Goal: Information Seeking & Learning: Learn about a topic

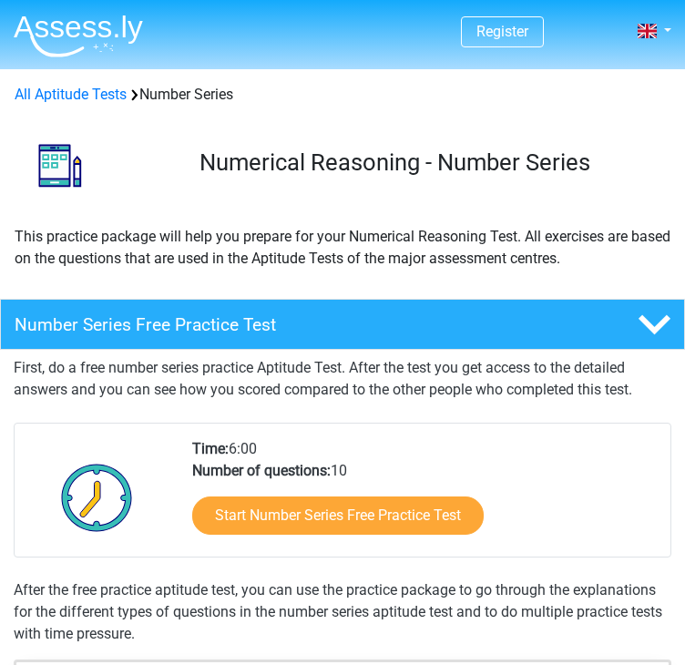
scroll to position [91, 0]
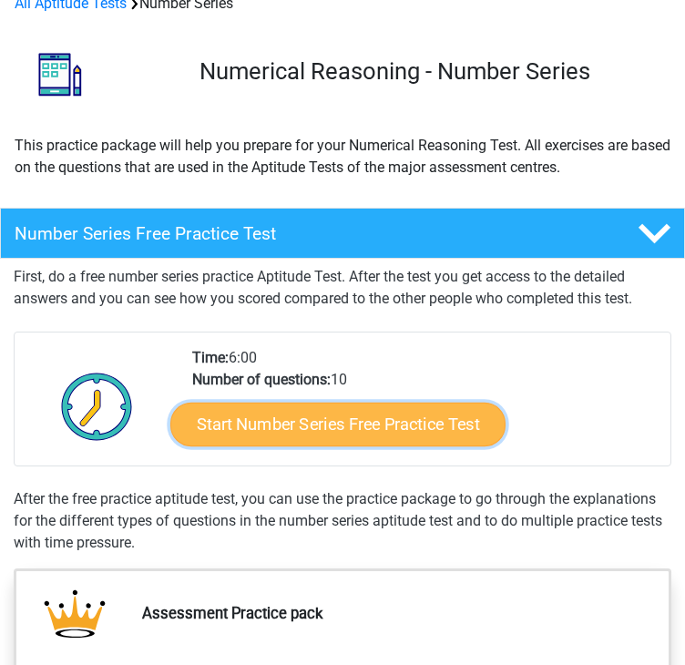
click at [257, 409] on link "Start Number Series Free Practice Test" at bounding box center [337, 424] width 335 height 44
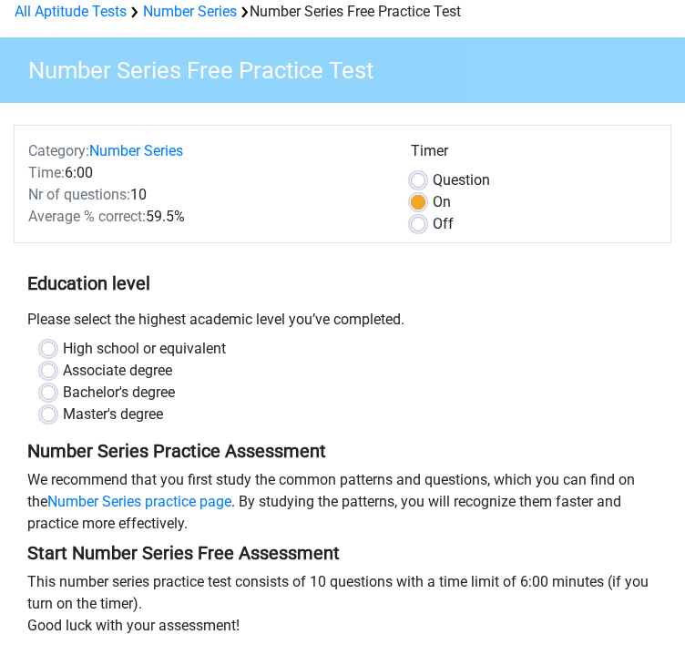
scroll to position [91, 0]
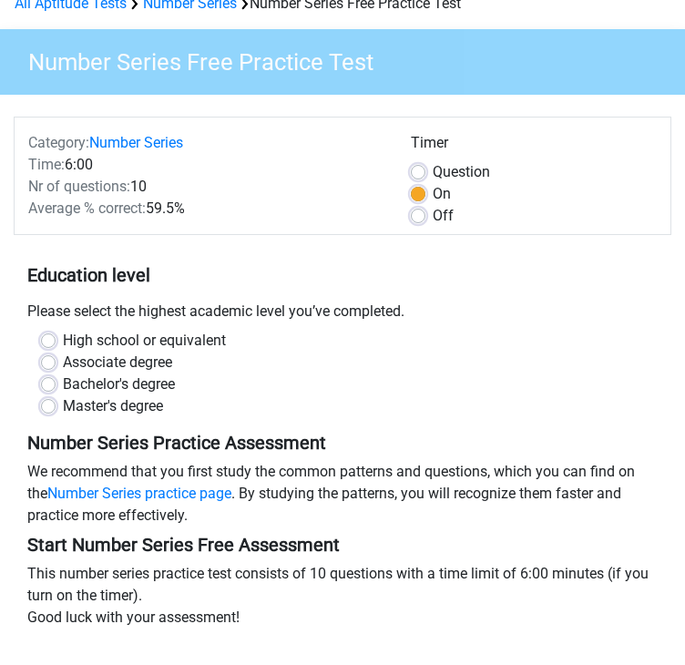
click at [113, 382] on label "Bachelor's degree" at bounding box center [119, 384] width 112 height 22
click at [56, 382] on input "Bachelor's degree" at bounding box center [48, 382] width 15 height 18
radio input "true"
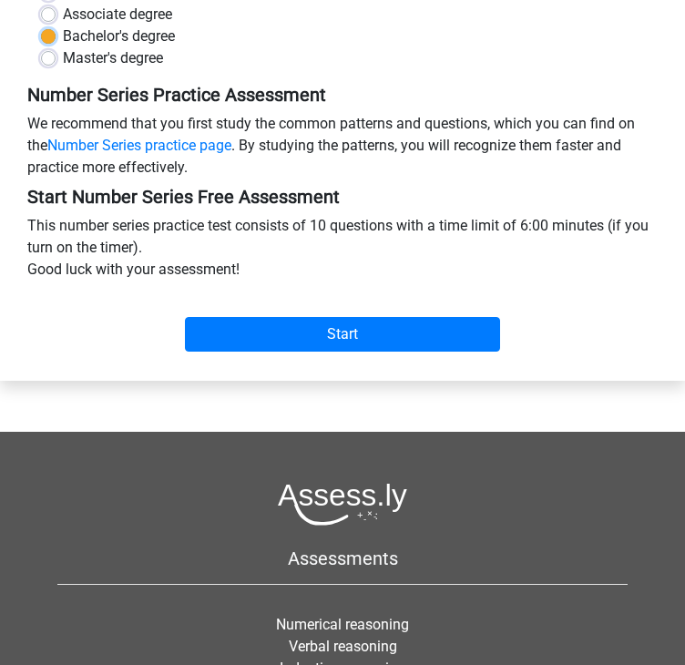
scroll to position [455, 0]
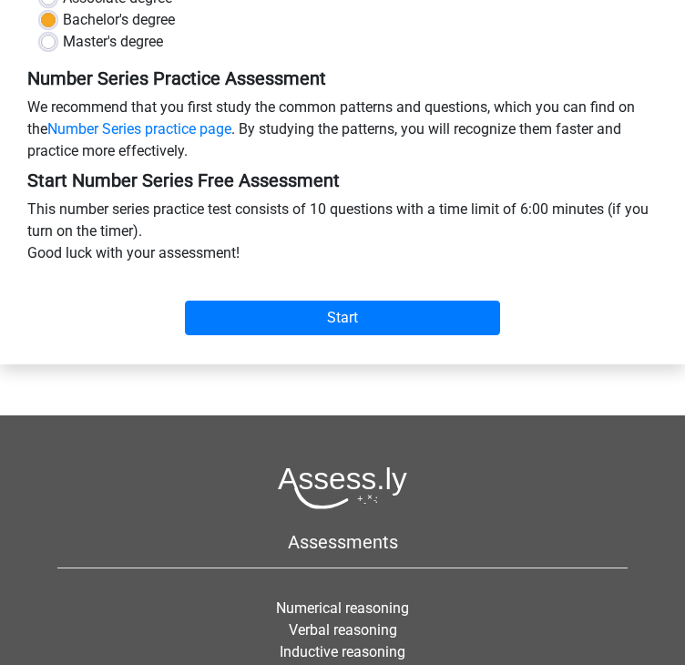
click at [208, 348] on div "Category: Number Series Time: 6:00 Nr of questions: 10 Average % correct: 59.5%…" at bounding box center [342, 47] width 657 height 634
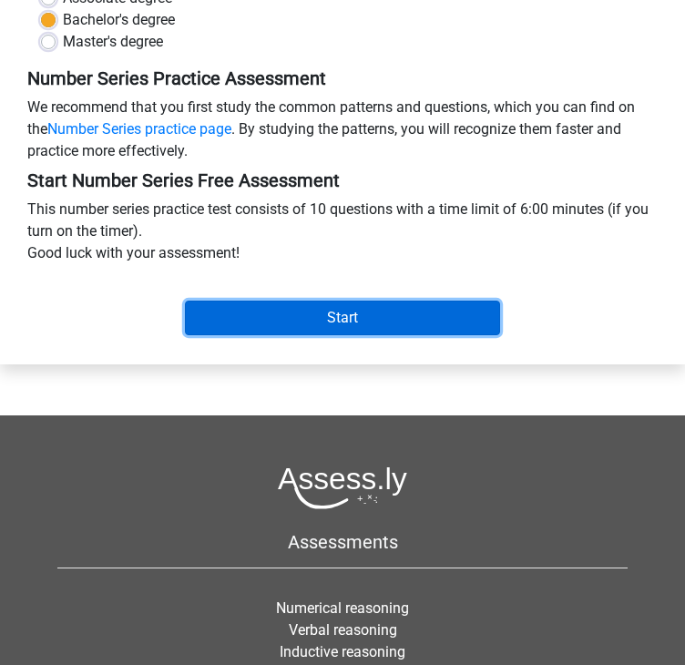
click at [229, 329] on input "Start" at bounding box center [342, 318] width 315 height 35
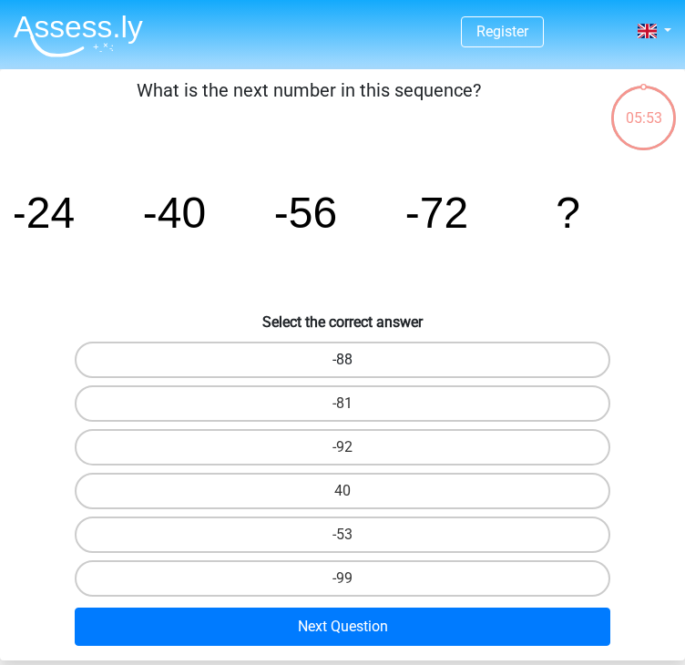
click at [309, 361] on label "-88" at bounding box center [342, 359] width 535 height 36
click at [342, 361] on input "-88" at bounding box center [348, 366] width 12 height 12
radio input "true"
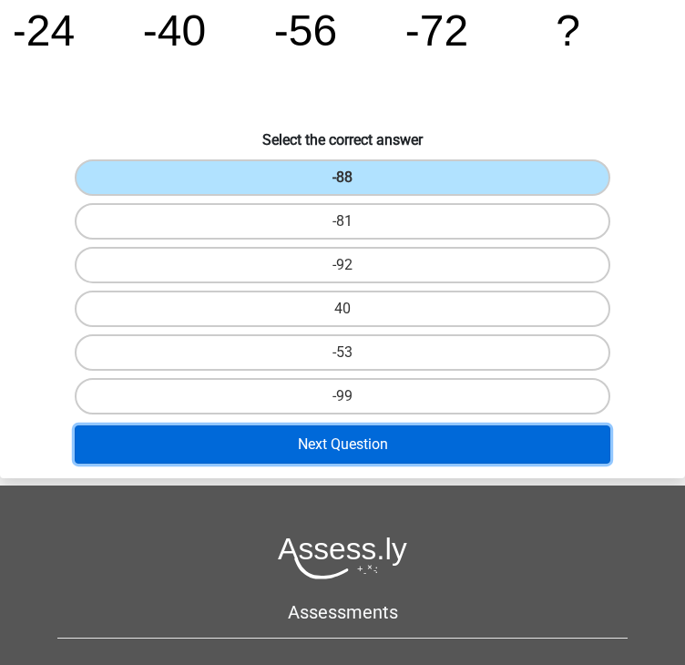
click at [353, 444] on button "Next Question" at bounding box center [342, 444] width 535 height 38
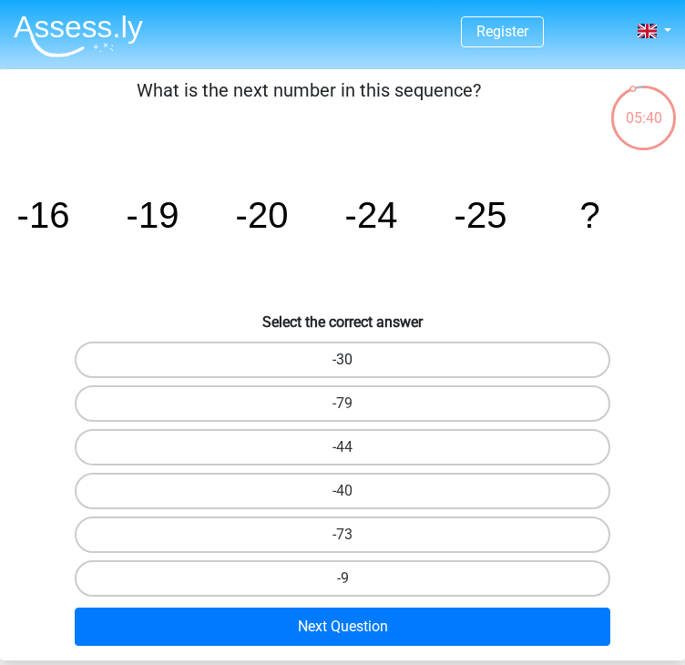
click at [370, 362] on label "-30" at bounding box center [342, 359] width 535 height 36
click at [354, 362] on input "-30" at bounding box center [348, 366] width 12 height 12
radio input "true"
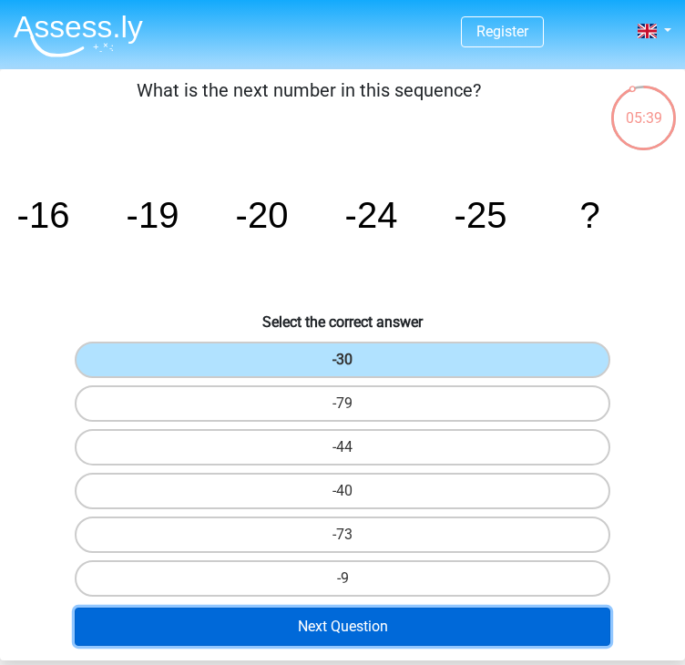
click at [352, 616] on button "Next Question" at bounding box center [342, 626] width 535 height 38
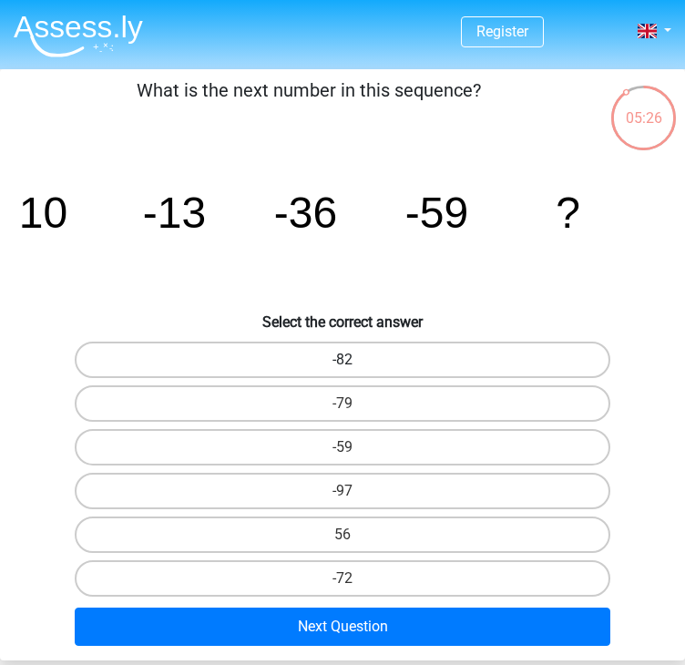
click at [354, 363] on label "-82" at bounding box center [342, 359] width 535 height 36
click at [354, 363] on input "-82" at bounding box center [348, 366] width 12 height 12
radio input "true"
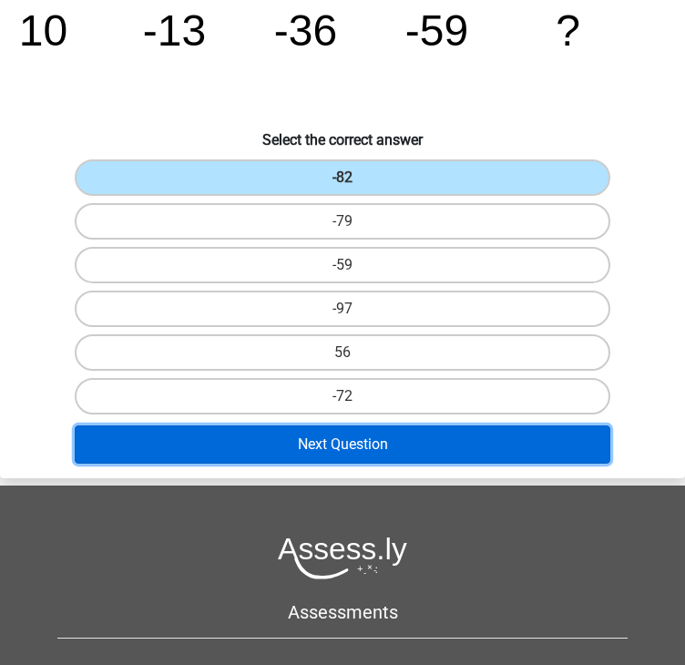
click at [335, 444] on button "Next Question" at bounding box center [342, 444] width 535 height 38
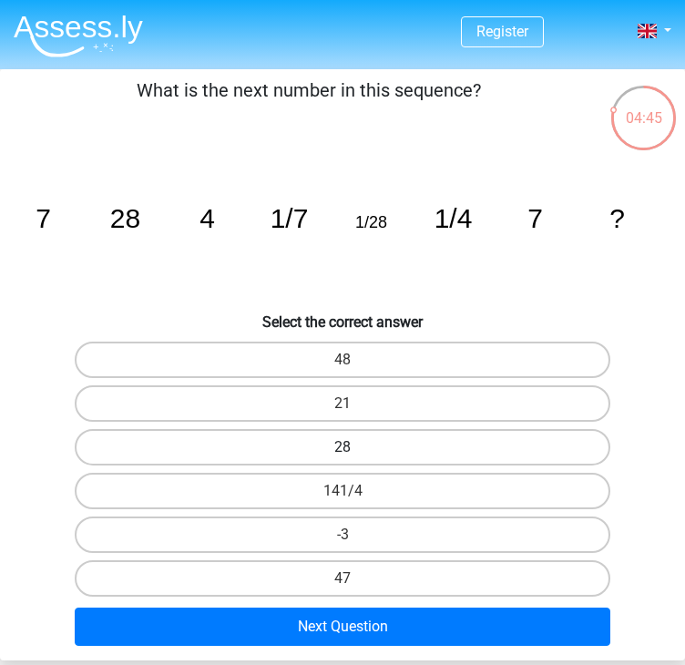
click at [424, 455] on label "28" at bounding box center [342, 447] width 535 height 36
click at [354, 455] on input "28" at bounding box center [348, 453] width 12 height 12
radio input "true"
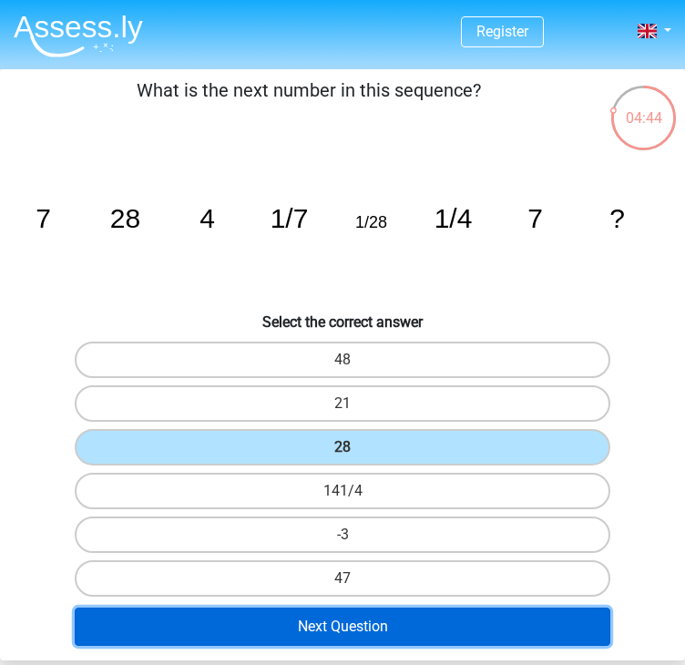
click at [310, 625] on button "Next Question" at bounding box center [342, 626] width 535 height 38
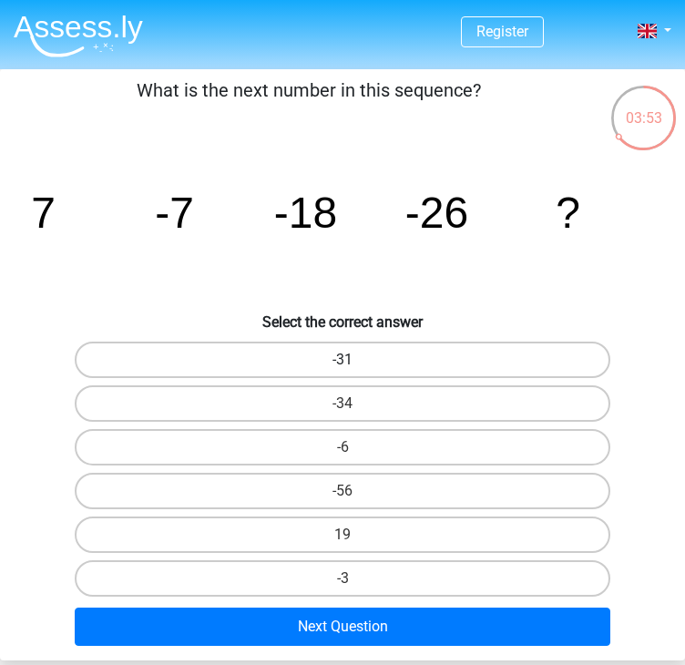
click at [504, 368] on label "-31" at bounding box center [342, 359] width 535 height 36
click at [354, 368] on input "-31" at bounding box center [348, 366] width 12 height 12
radio input "true"
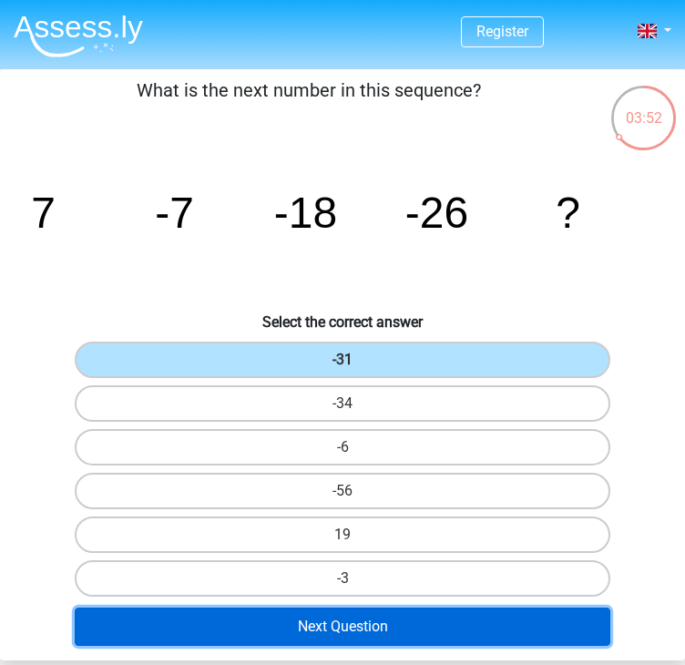
click at [408, 610] on button "Next Question" at bounding box center [342, 626] width 535 height 38
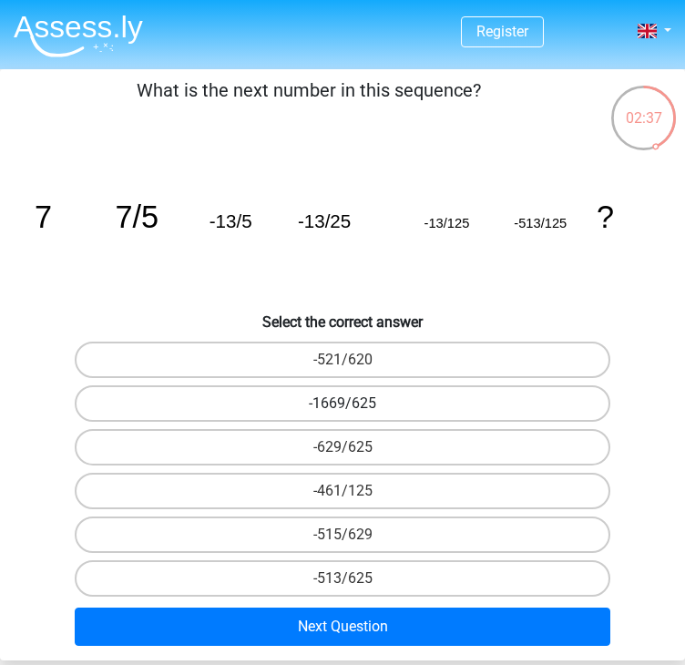
click at [439, 402] on label "-1669/625" at bounding box center [342, 403] width 535 height 36
click at [354, 403] on input "-1669/625" at bounding box center [348, 409] width 12 height 12
radio input "true"
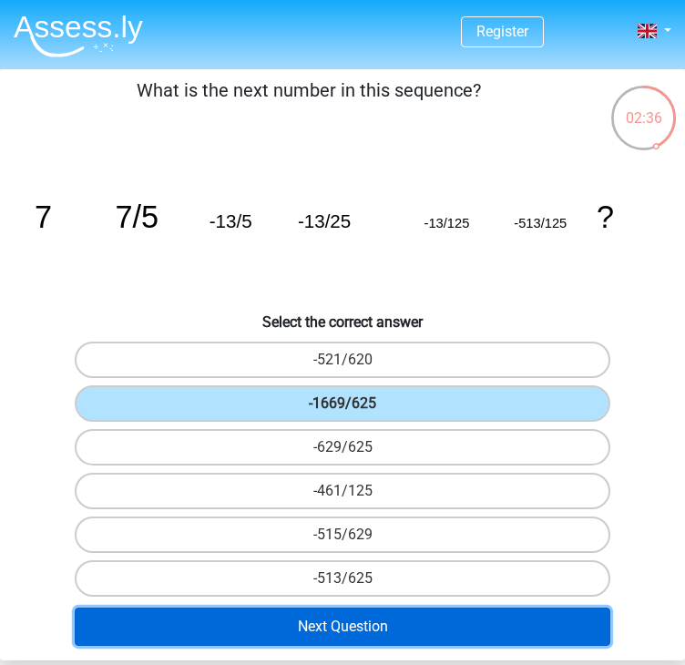
click at [342, 613] on button "Next Question" at bounding box center [342, 626] width 535 height 38
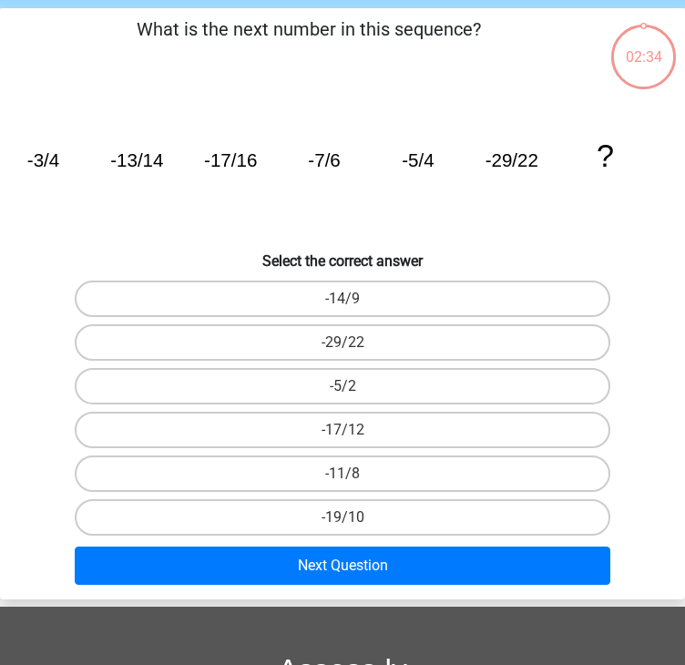
scroll to position [69, 0]
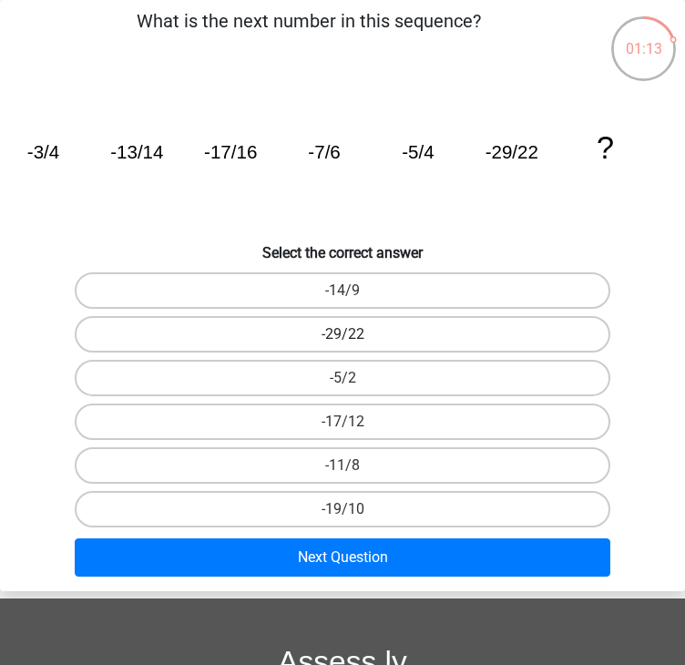
click at [356, 340] on label "-29/22" at bounding box center [342, 334] width 535 height 36
click at [354, 340] on input "-29/22" at bounding box center [348, 340] width 12 height 12
radio input "true"
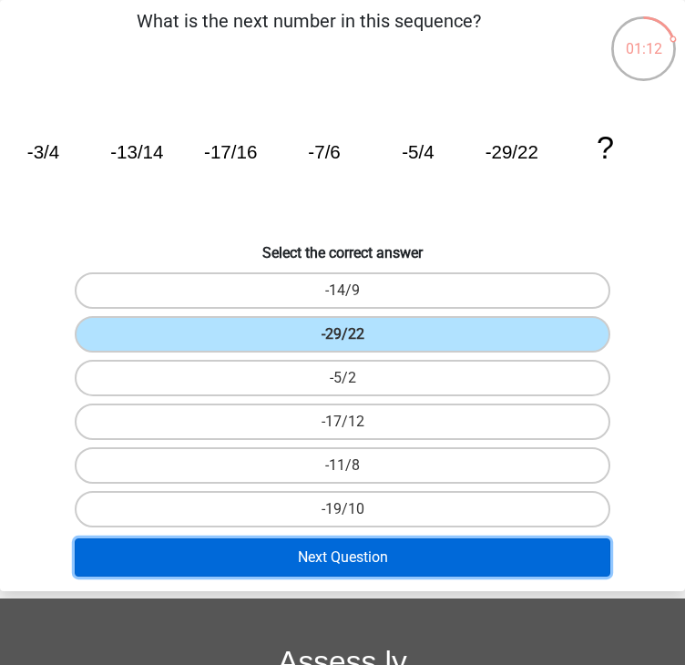
click at [398, 561] on button "Next Question" at bounding box center [342, 557] width 535 height 38
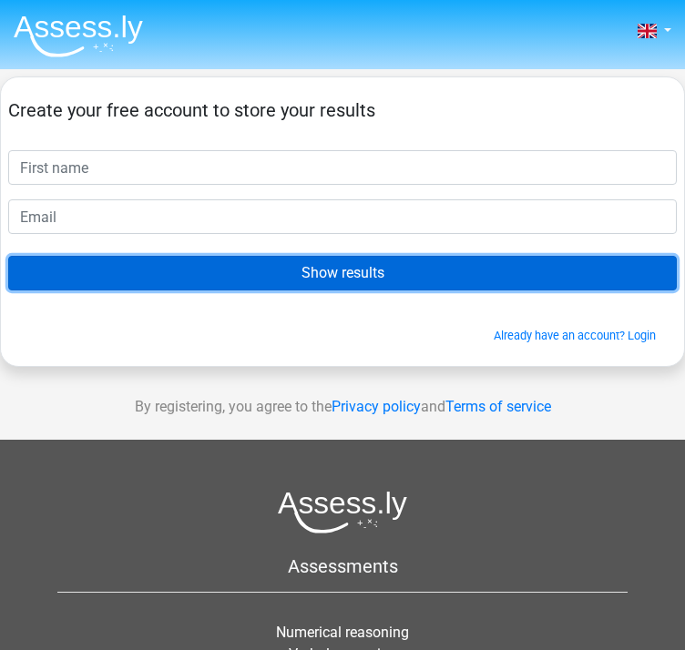
click at [306, 262] on input "Show results" at bounding box center [342, 273] width 668 height 35
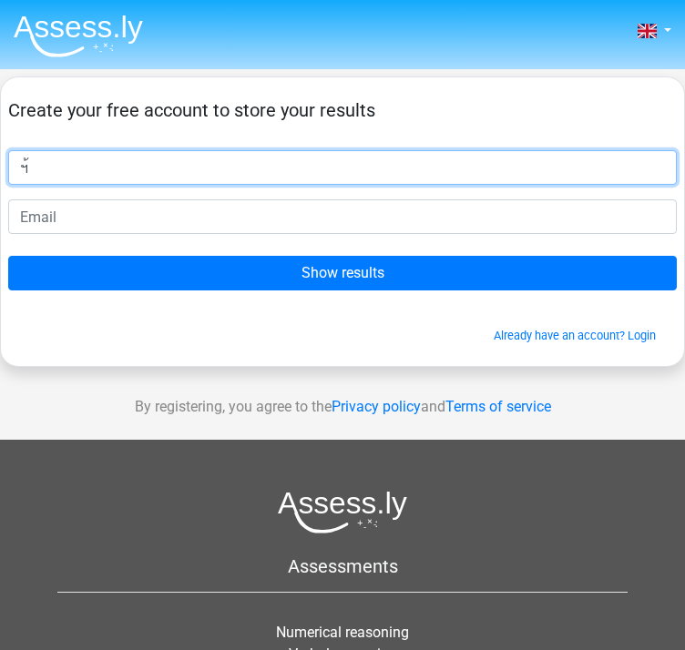
type input "ฯ"
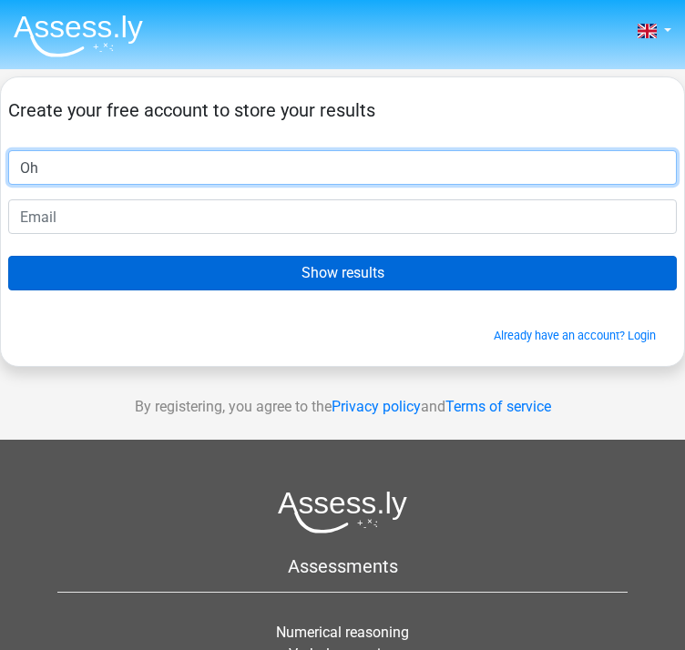
type input "Oh"
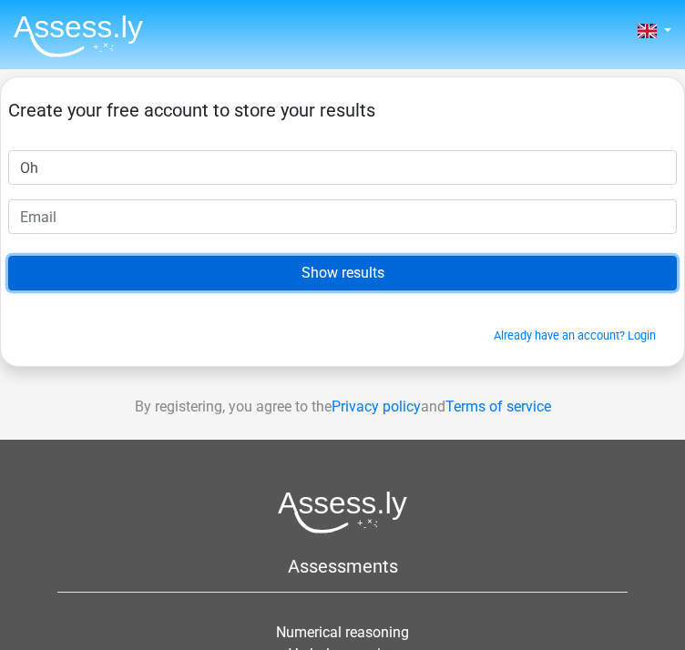
click at [218, 281] on input "Show results" at bounding box center [342, 273] width 668 height 35
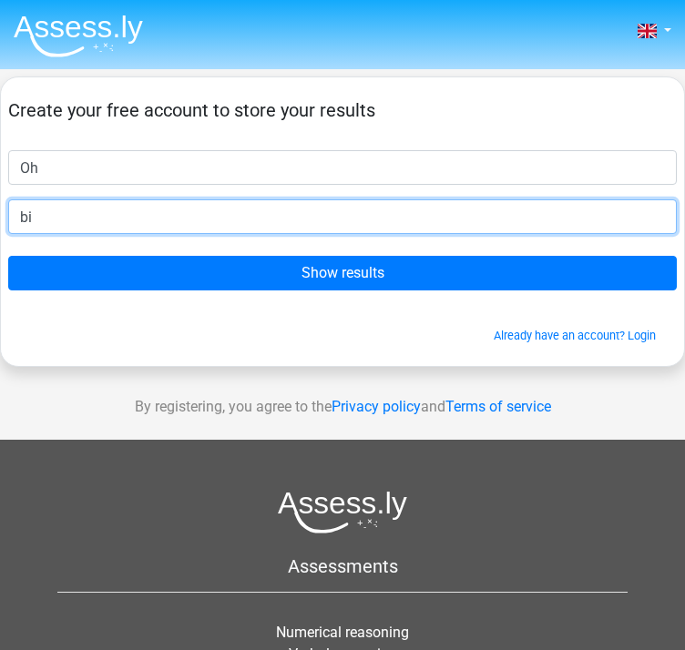
type input "[EMAIL_ADDRESS][DOMAIN_NAME]"
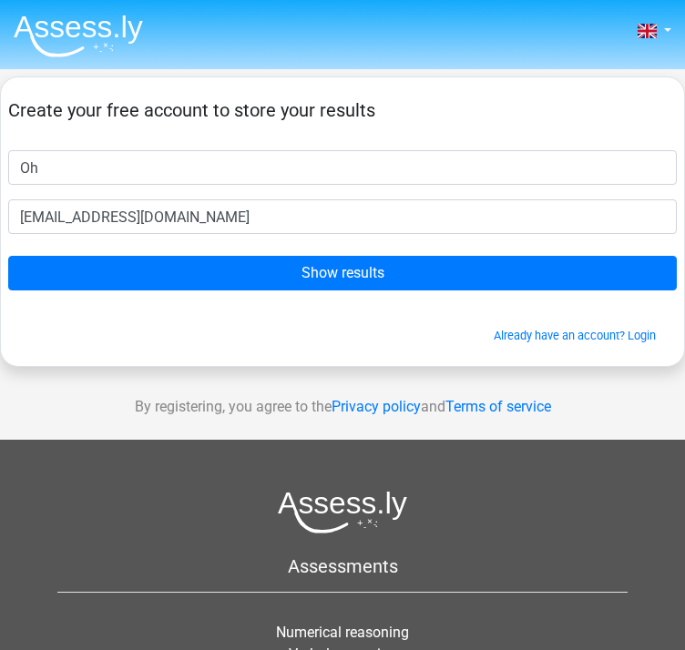
click at [341, 370] on div "Nederlands English Oh" at bounding box center [342, 460] width 685 height 921
click at [327, 294] on form "Create your free account to store your results Oh bigoh555@gmail.com Show resul…" at bounding box center [342, 221] width 668 height 245
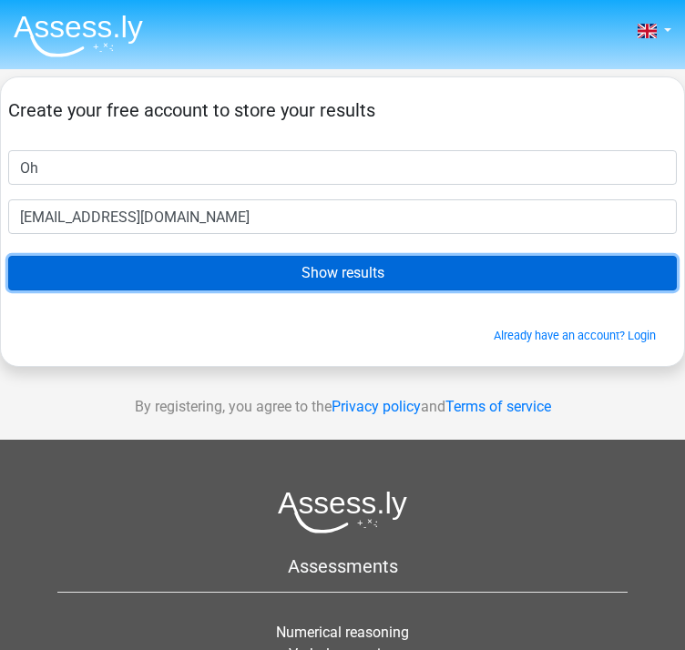
click at [331, 280] on input "Show results" at bounding box center [342, 273] width 668 height 35
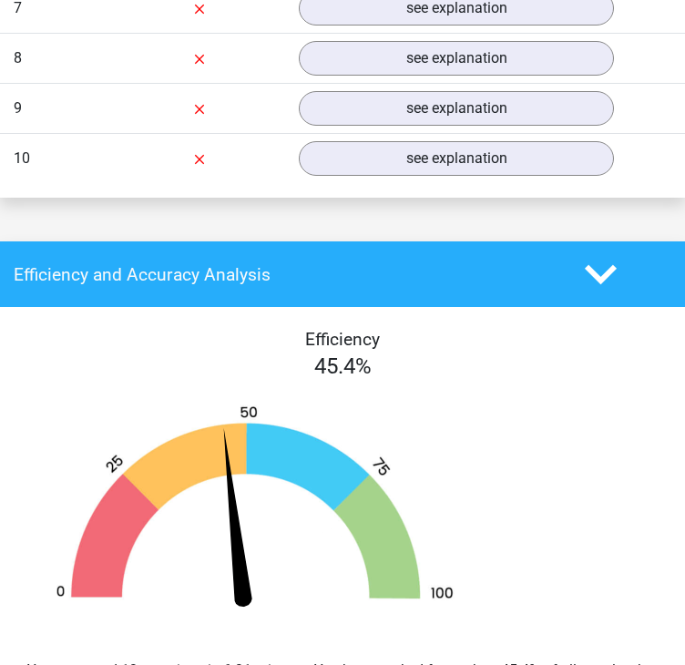
scroll to position [1548, 0]
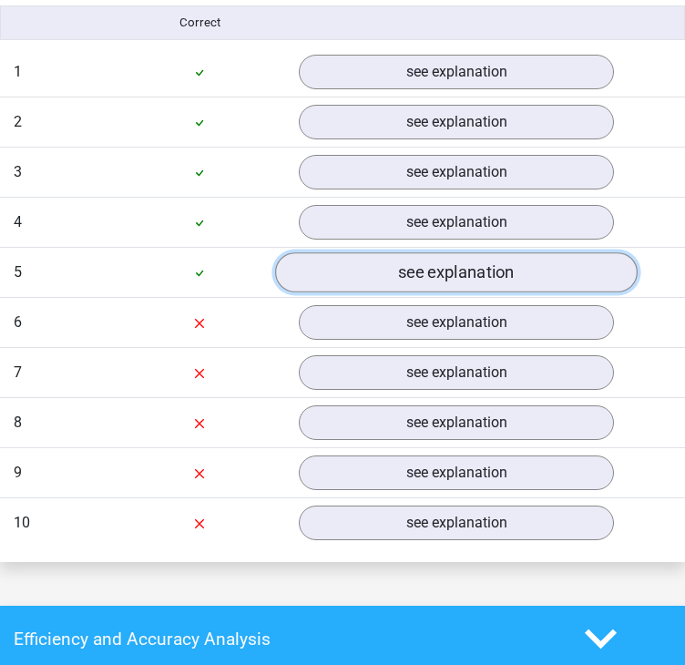
click at [383, 265] on link "see explanation" at bounding box center [456, 272] width 362 height 40
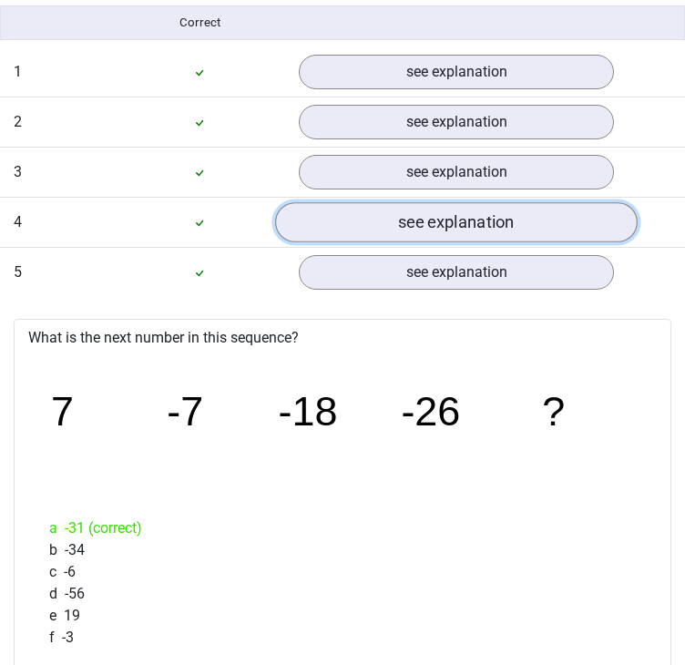
click at [389, 219] on link "see explanation" at bounding box center [456, 222] width 362 height 40
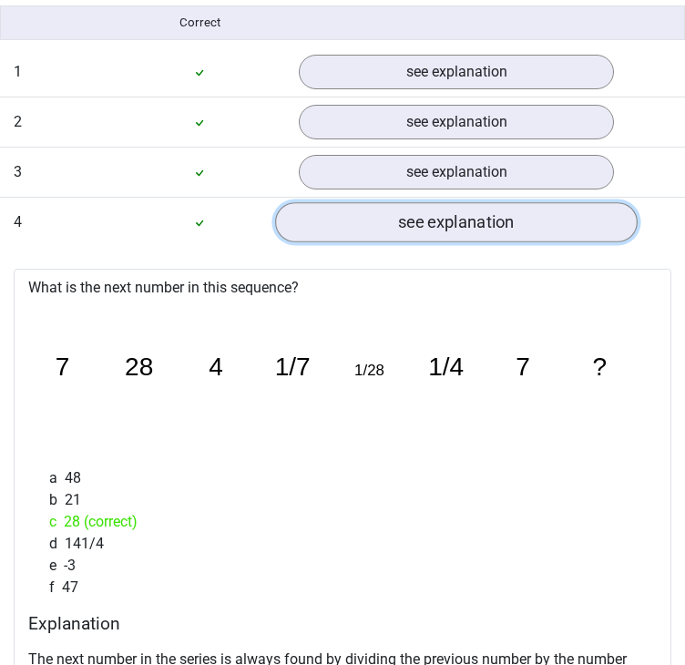
click at [392, 231] on link "see explanation" at bounding box center [456, 222] width 362 height 40
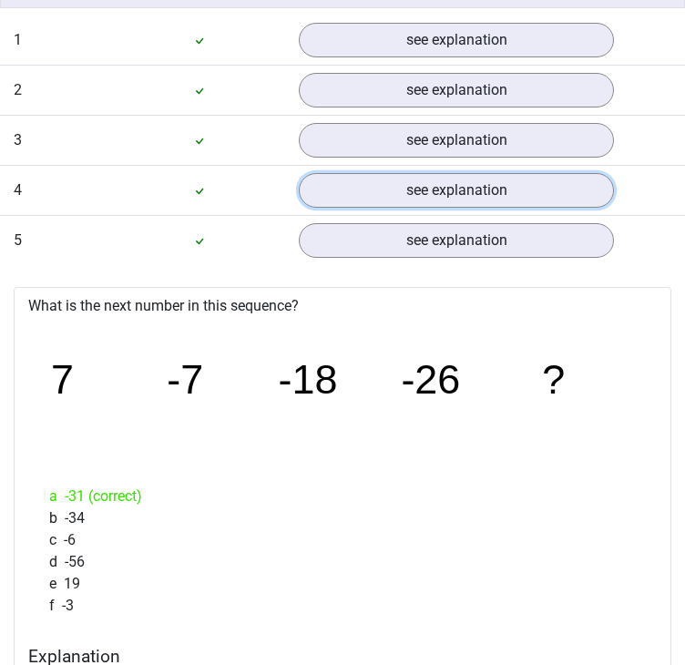
scroll to position [1730, 0]
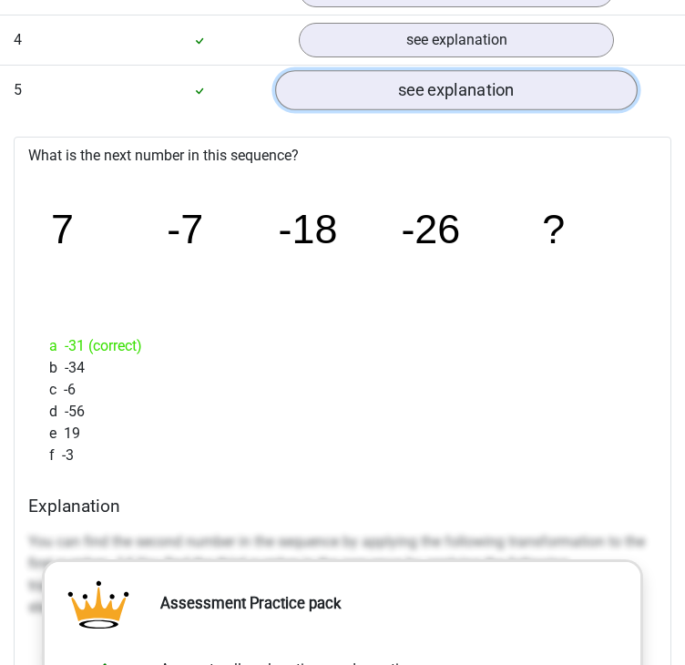
click at [394, 85] on link "see explanation" at bounding box center [456, 90] width 362 height 40
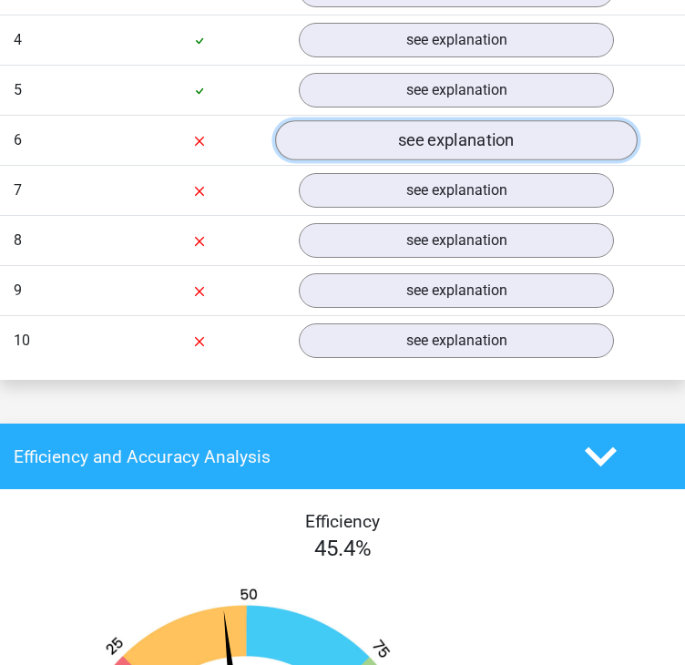
click at [351, 142] on link "see explanation" at bounding box center [456, 140] width 362 height 40
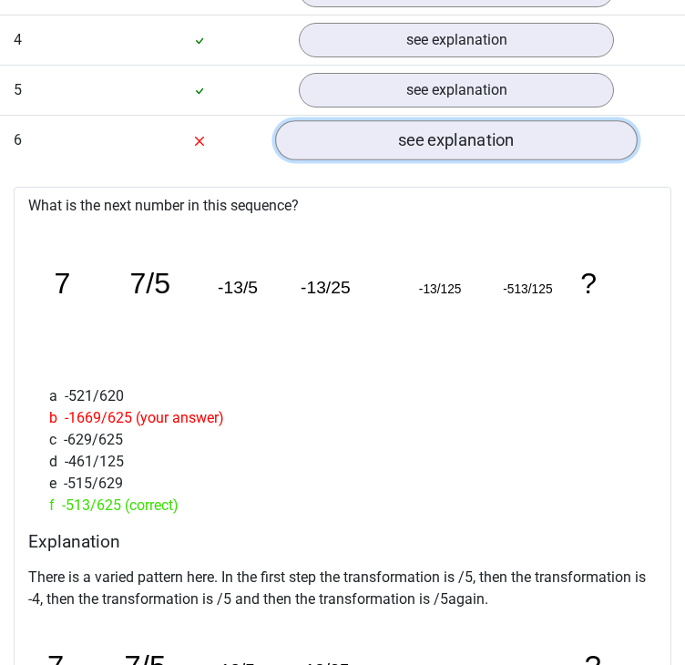
click at [399, 120] on link "see explanation" at bounding box center [456, 140] width 362 height 40
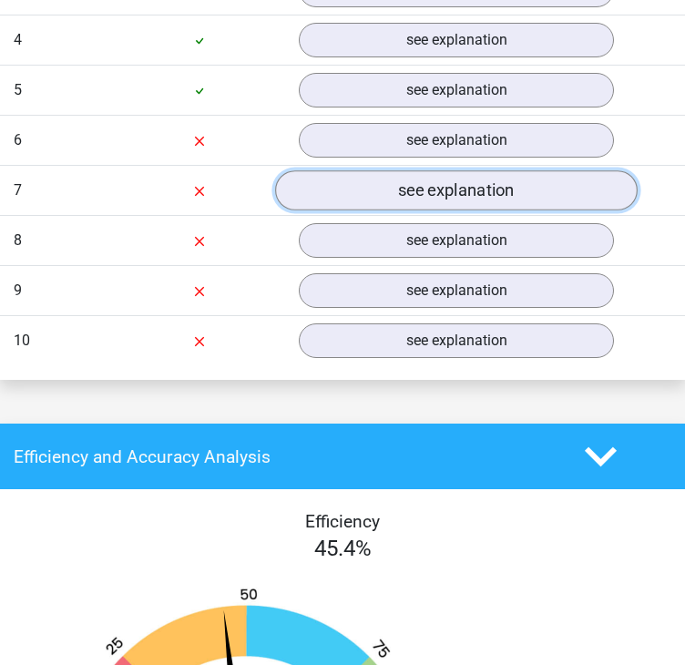
click at [382, 176] on link "see explanation" at bounding box center [456, 190] width 362 height 40
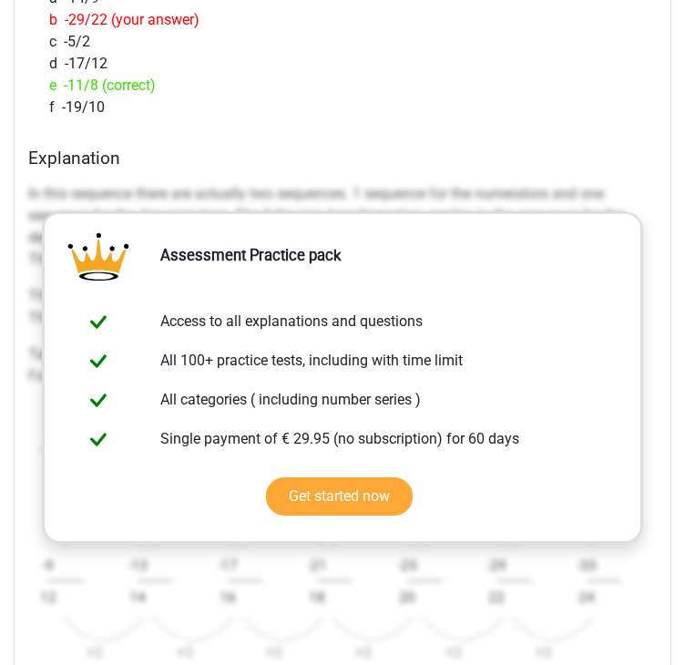
scroll to position [2185, 0]
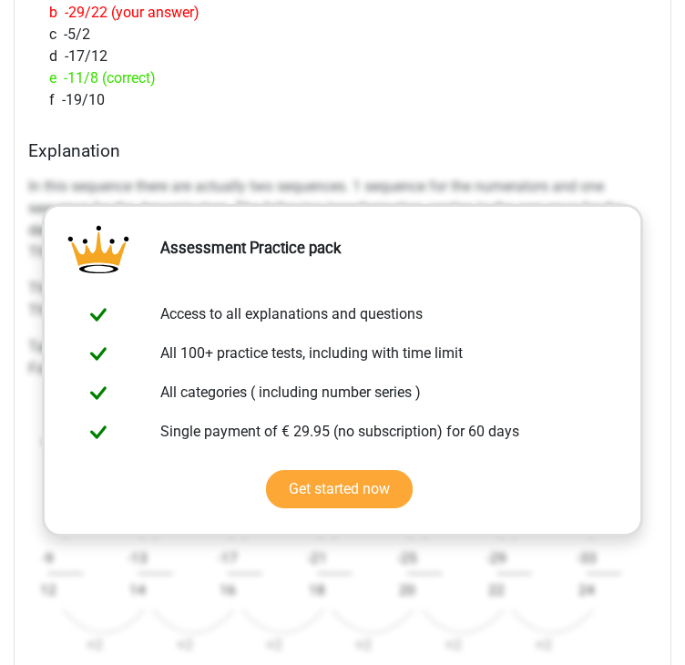
click at [655, 405] on icon "image/svg+xml -3/4 -13/14 -17/16 -7/6 -5/4 -29/22 ? -4 +2 -9 12 -4 +2 -13 14 -4…" at bounding box center [342, 531] width 628 height 275
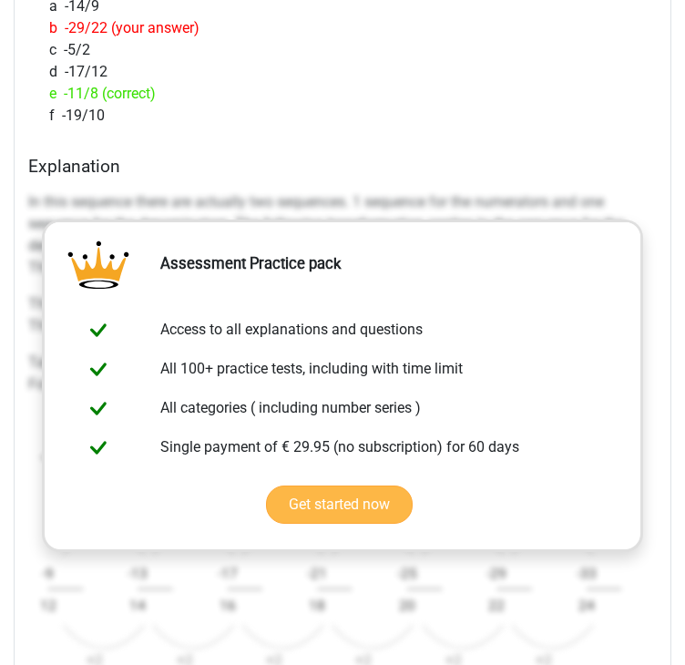
scroll to position [2368, 0]
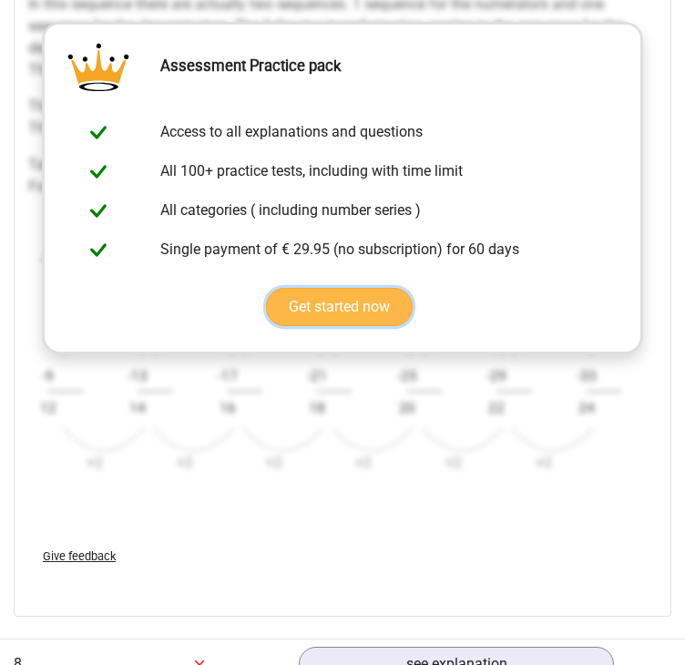
click at [310, 312] on link "Get started now" at bounding box center [339, 307] width 147 height 38
